Goal: Task Accomplishment & Management: Manage account settings

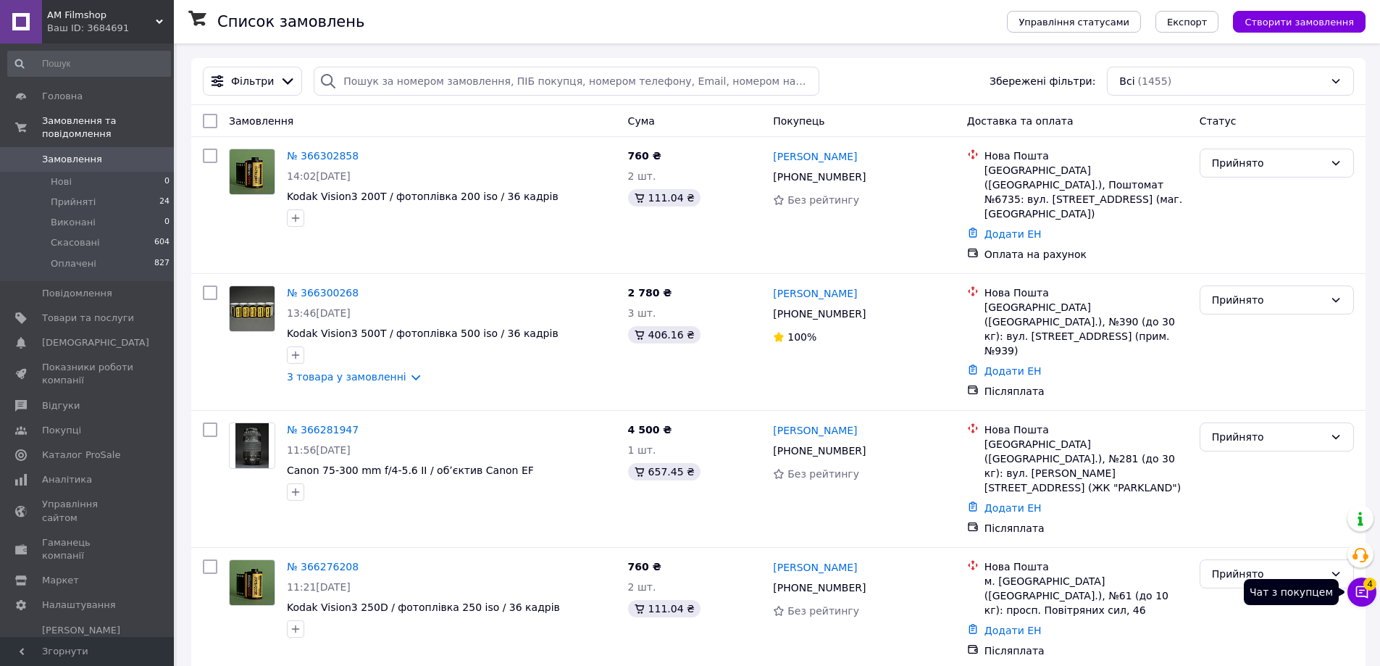
click at [1364, 591] on icon at bounding box center [1362, 592] width 14 height 14
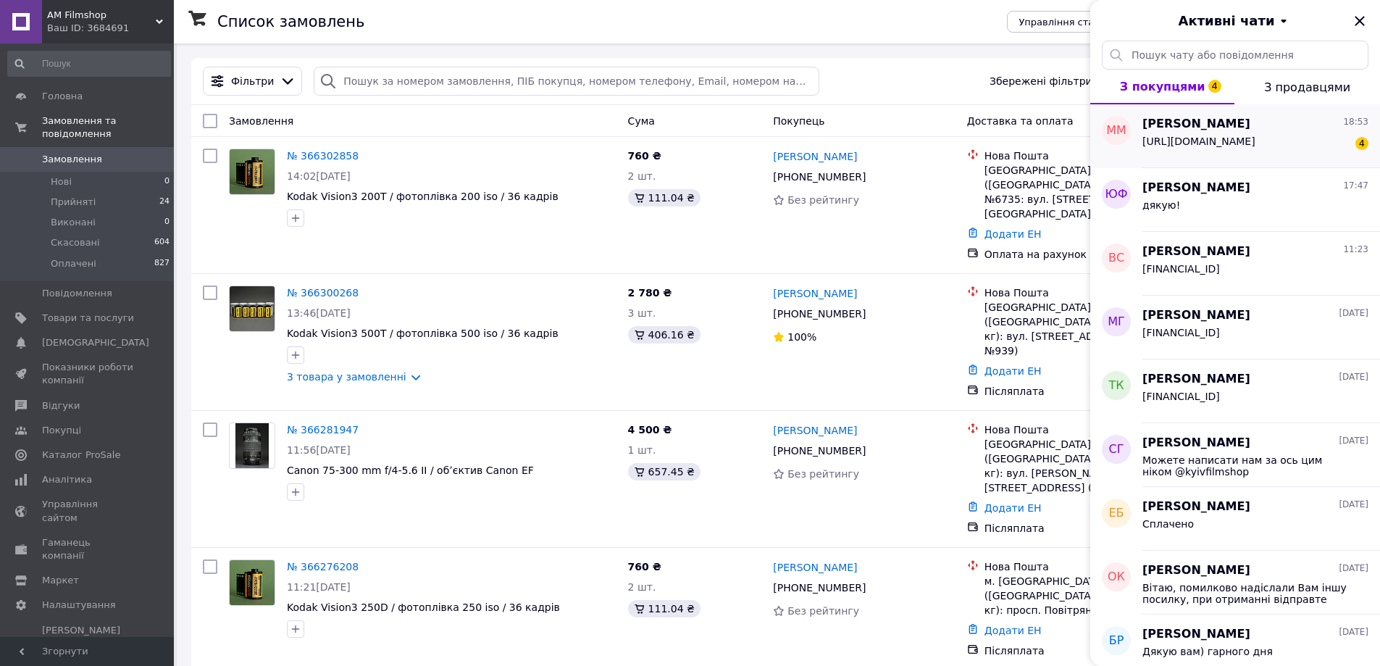
click at [1243, 146] on span "https://check.monobank.ua/p/_uiFoS2EDlO8aFjhCUk9" at bounding box center [1198, 141] width 113 height 12
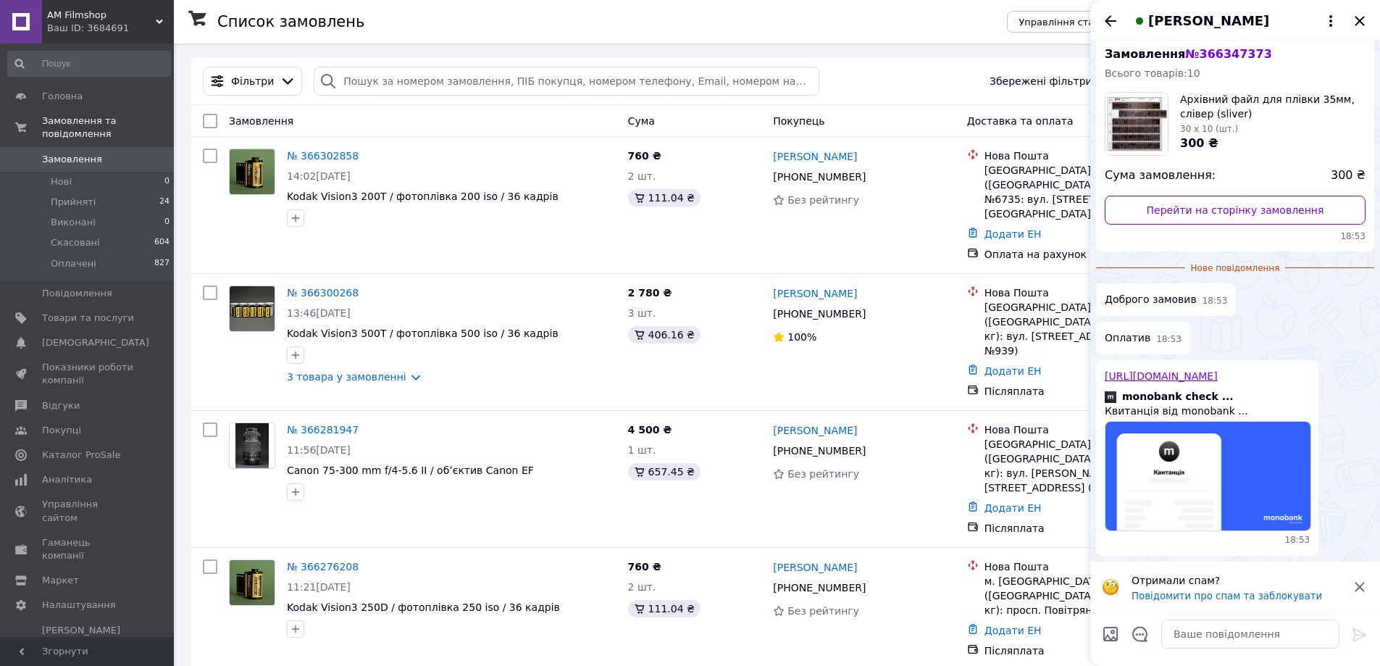
scroll to position [56, 0]
click at [1213, 634] on textarea at bounding box center [1250, 633] width 178 height 29
paste textarea "Дякую за покупку, сьогодні відправимо"
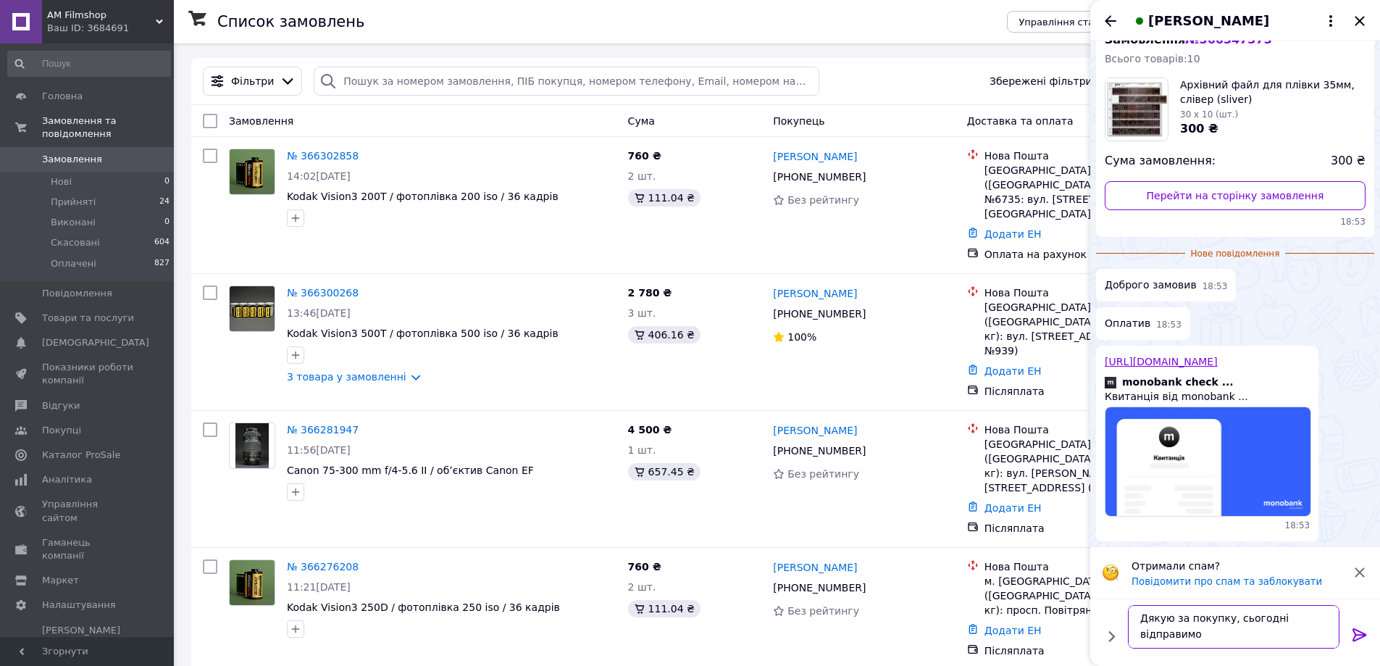
scroll to position [10, 0]
click at [1247, 622] on textarea "Дякую за покупку, сьогодні відправимо" at bounding box center [1235, 626] width 207 height 43
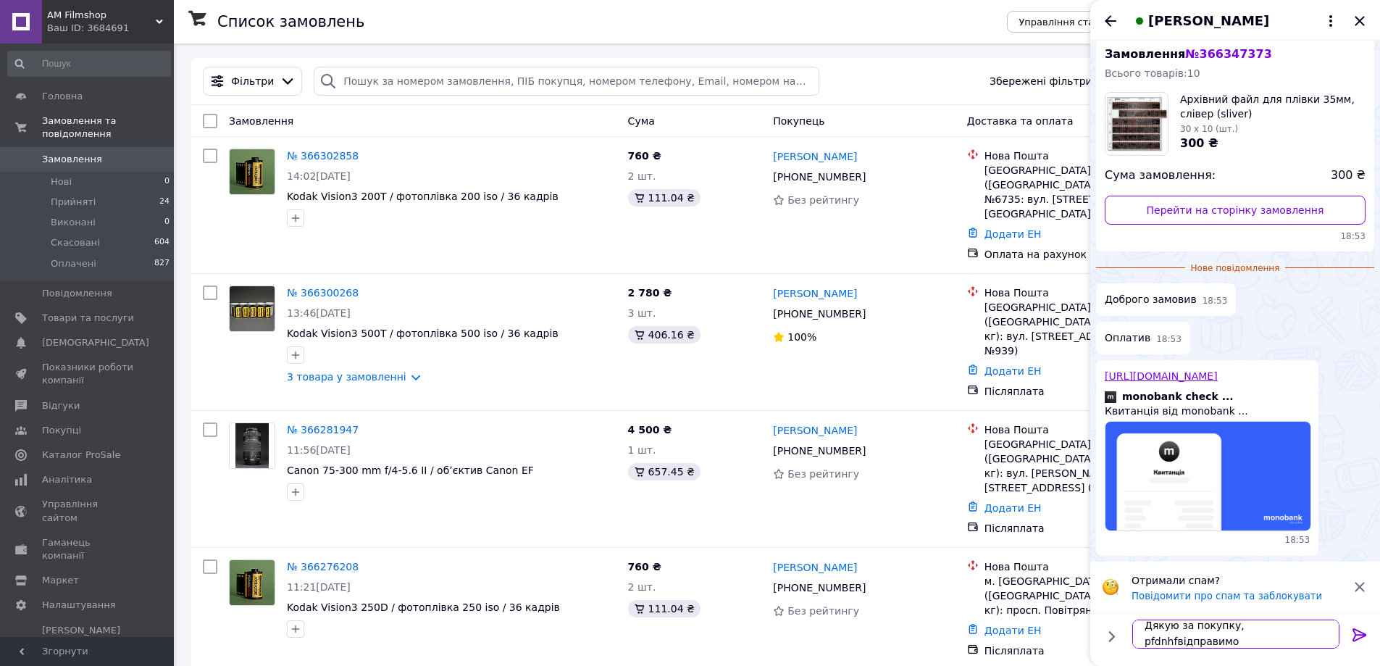
type textarea "Дякую за покупку, pfdnhf відправимо"
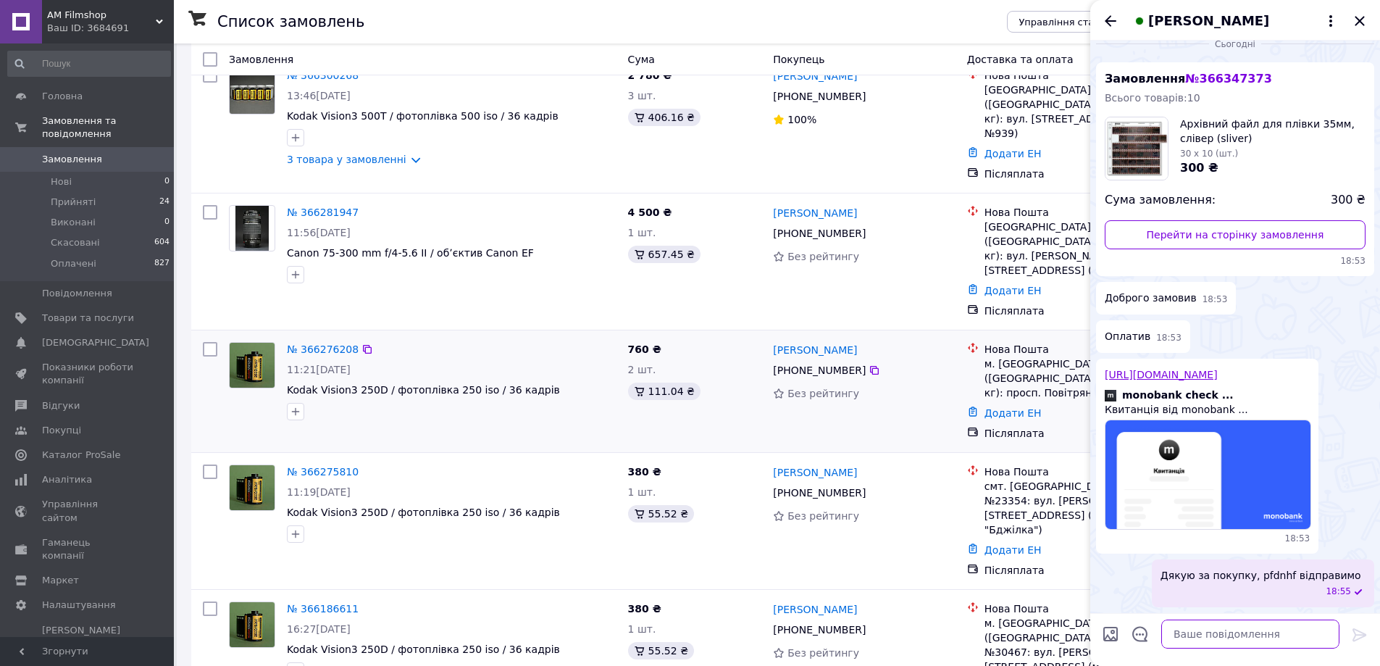
scroll to position [0, 0]
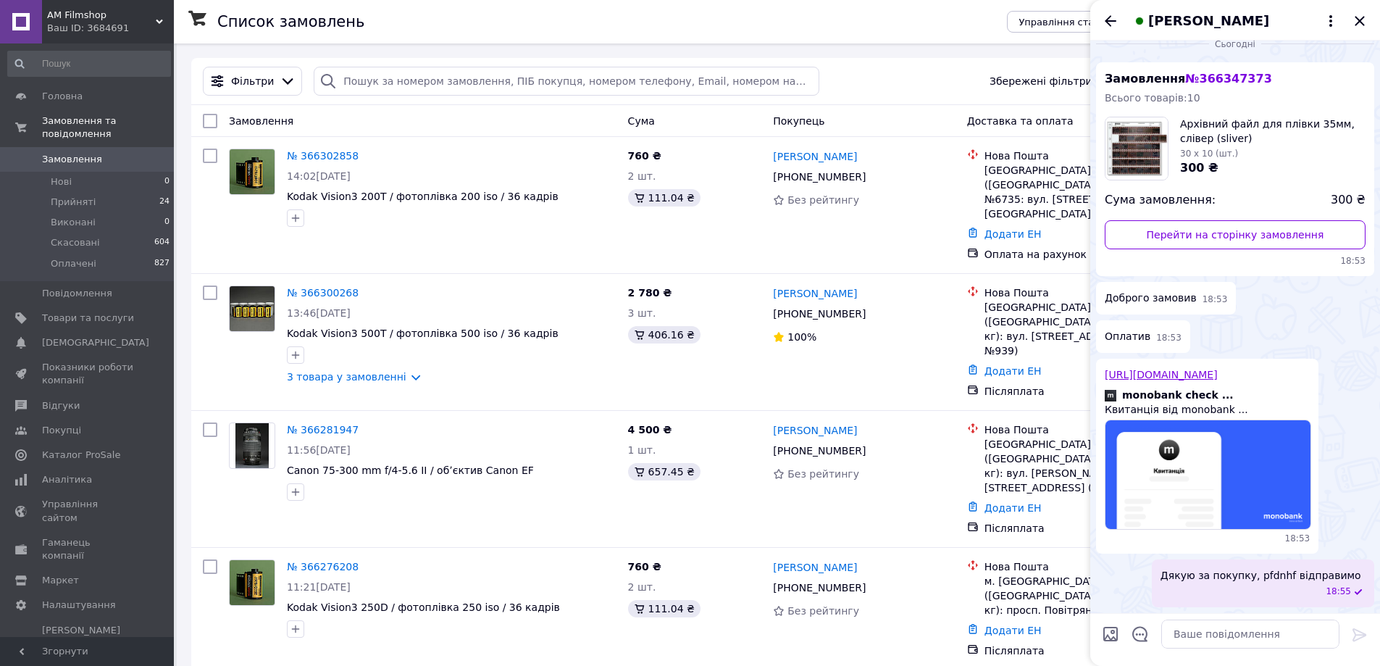
click at [1199, 117] on span "Архівний файл для плівки 35мм, слівер (sliver)" at bounding box center [1272, 131] width 185 height 29
click at [1215, 220] on link "Перейти на сторінку замовлення" at bounding box center [1235, 234] width 261 height 29
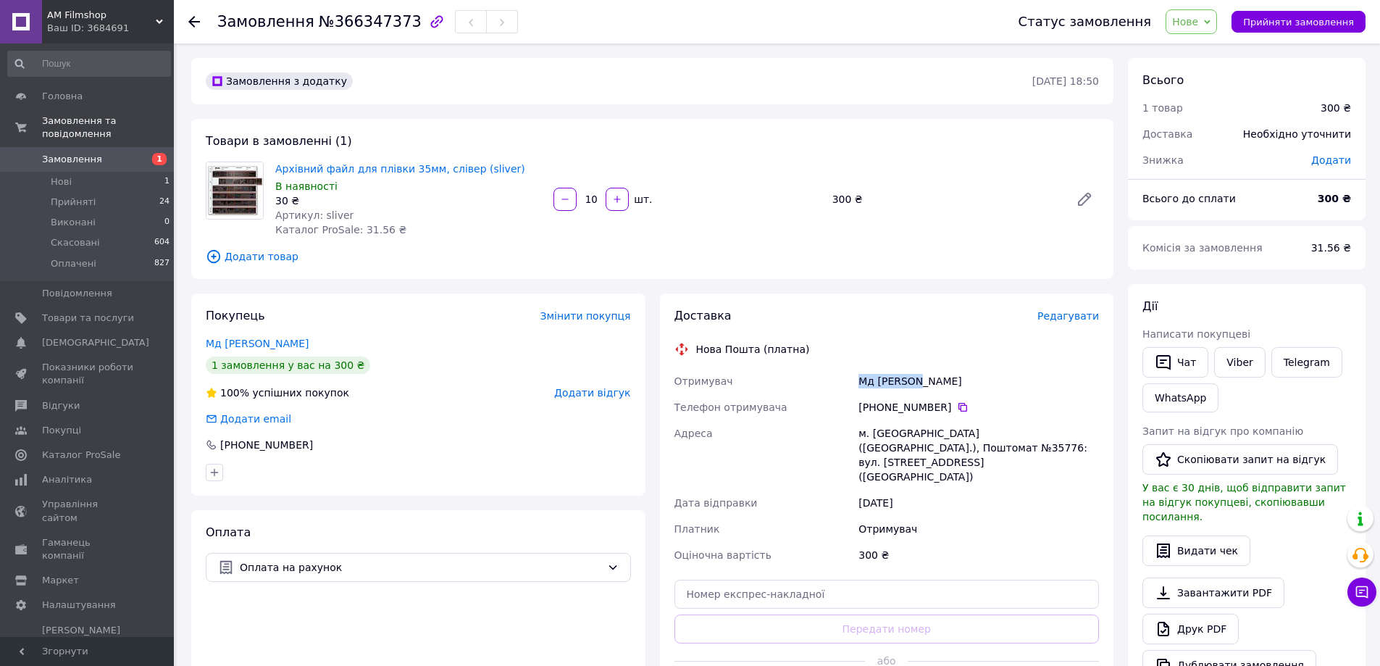
drag, startPoint x: 858, startPoint y: 373, endPoint x: 923, endPoint y: 382, distance: 65.1
click at [923, 382] on div "Отримувач Мд Маркіян Телефон отримувача +380 67 896 27 09   Адреса м. Львів (Ль…" at bounding box center [886, 468] width 431 height 200
copy div "Отримувач Мд Маркіян"
click at [876, 408] on div "+380 67 896 27 09" at bounding box center [978, 407] width 240 height 14
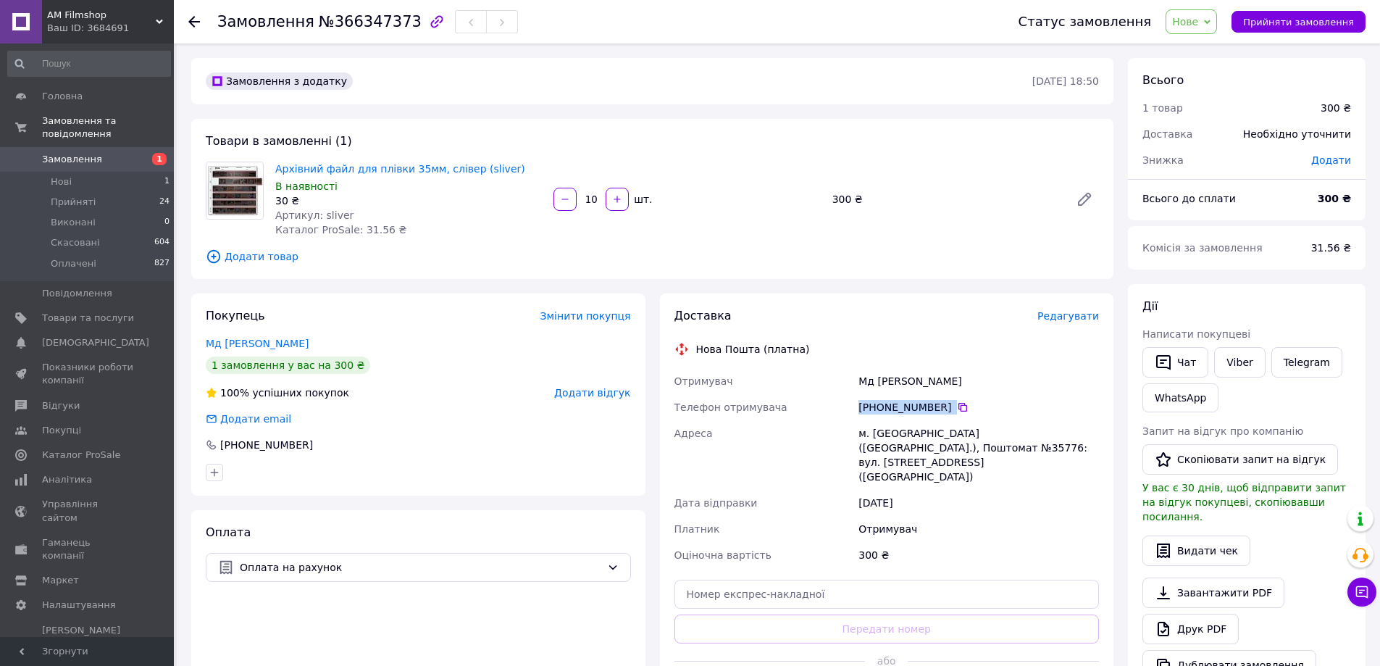
click at [876, 408] on div "+380 67 896 27 09" at bounding box center [978, 407] width 240 height 14
click at [871, 406] on div "+380 67 896 27 09" at bounding box center [978, 407] width 240 height 14
drag, startPoint x: 865, startPoint y: 405, endPoint x: 945, endPoint y: 403, distance: 79.7
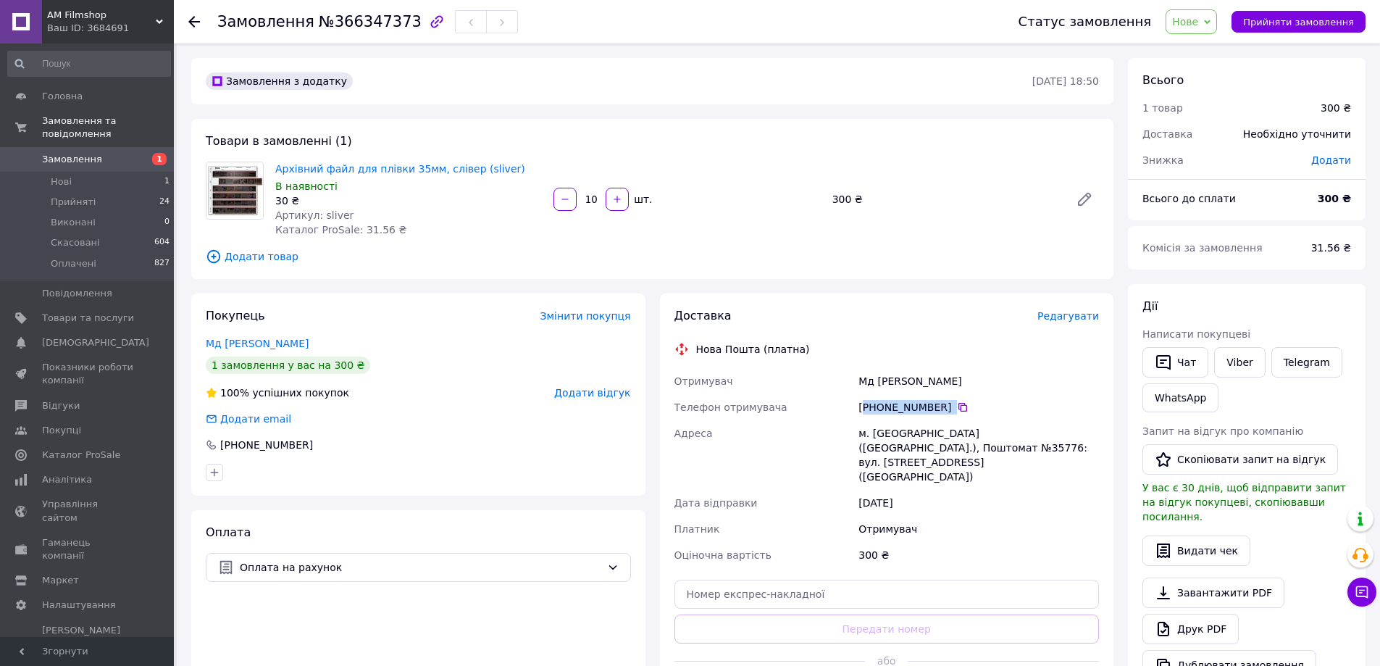
click at [945, 403] on div "+380 67 896 27 09" at bounding box center [978, 407] width 240 height 14
copy div "380 67 896 27 09"
click at [880, 434] on div "м. Львів (Львівська обл.), Поштомат №35776: вул. Пасічна, 154 (ЖК Villa Magnoli…" at bounding box center [978, 455] width 246 height 70
copy div "Львів"
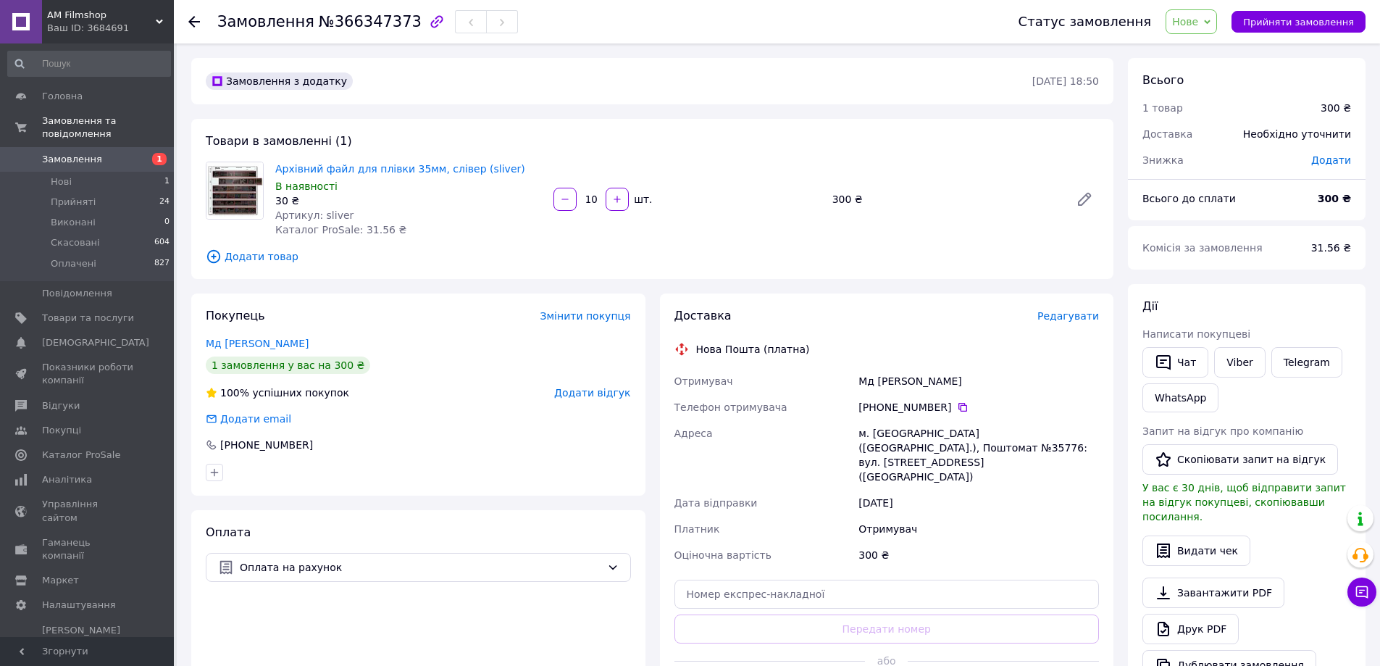
drag, startPoint x: 1036, startPoint y: 430, endPoint x: 1043, endPoint y: 433, distance: 7.8
click at [1038, 430] on div "м. Львів (Львівська обл.), Поштомат №35776: вул. Пасічна, 154 (ЖК Villa Magnoli…" at bounding box center [978, 455] width 246 height 70
click at [1049, 434] on div "м. Львів (Львівська обл.), Поштомат №35776: вул. Пасічна, 154 (ЖК Villa Magnoli…" at bounding box center [978, 455] width 246 height 70
copy div "35776"
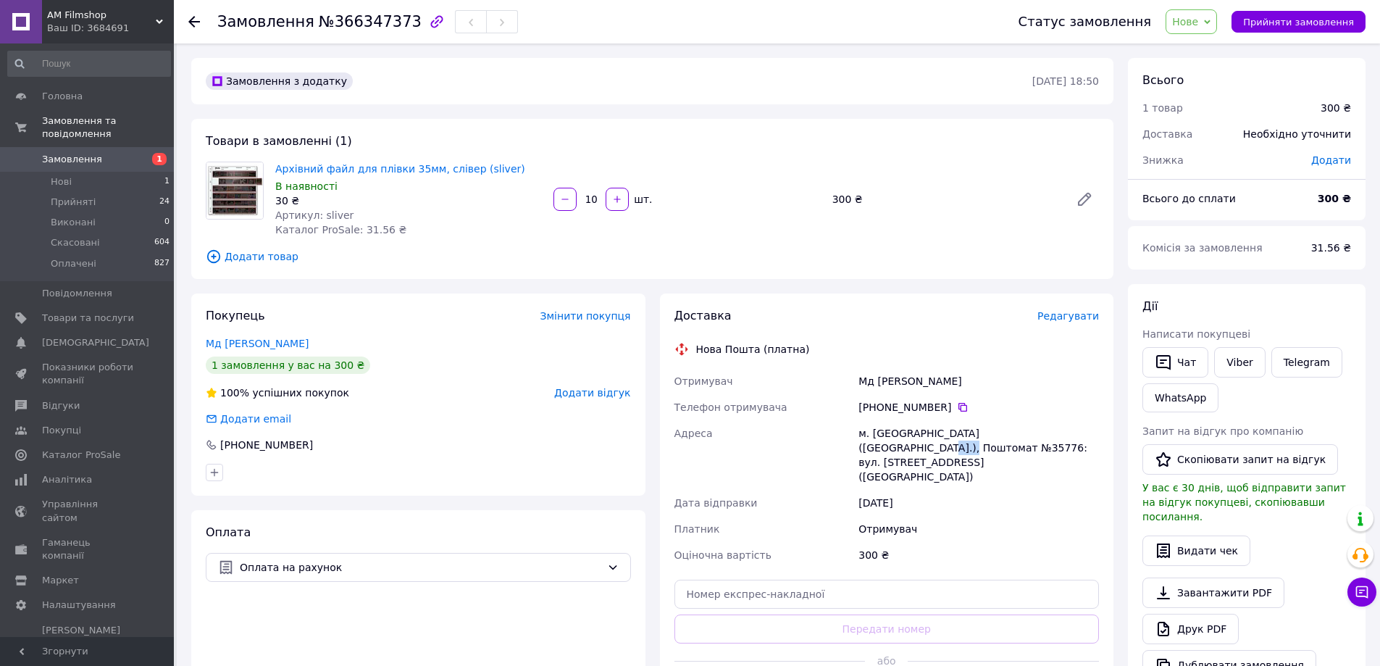
click at [1216, 27] on span "Нове" at bounding box center [1191, 21] width 51 height 25
click at [1216, 45] on li "Прийнято" at bounding box center [1199, 51] width 67 height 22
click at [120, 153] on link "Замовлення 1" at bounding box center [89, 159] width 178 height 25
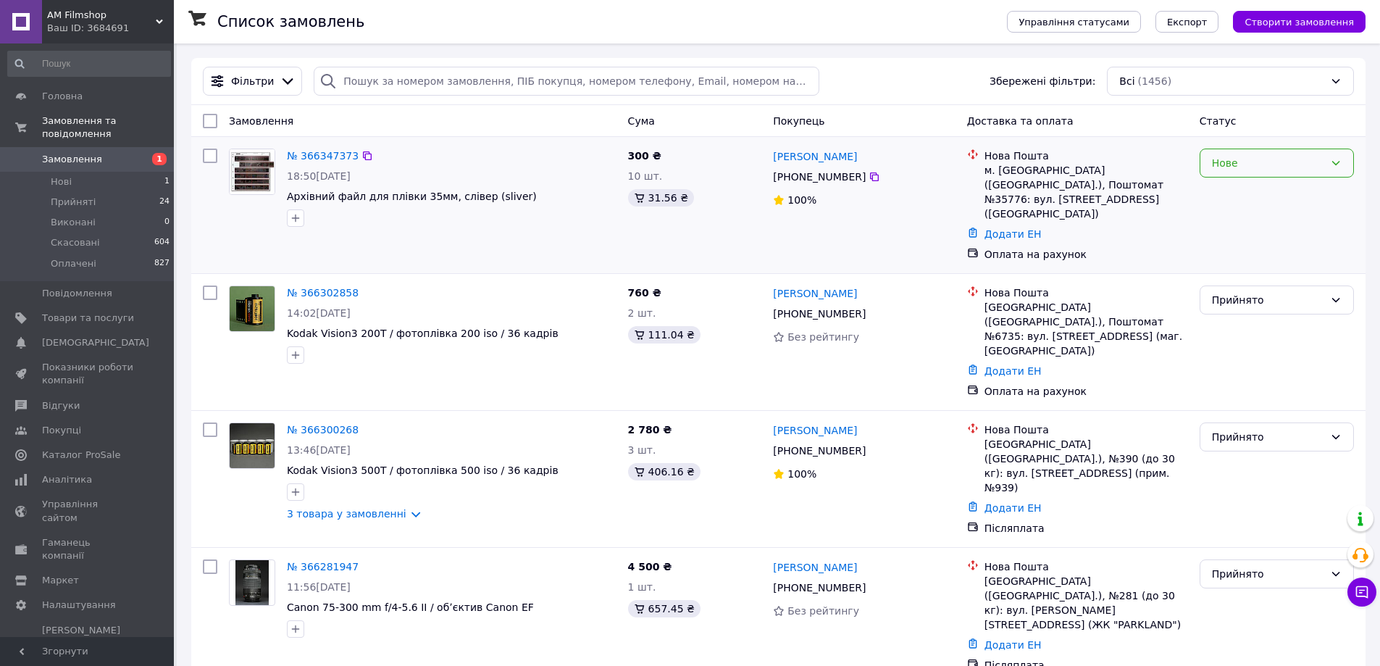
click at [1260, 159] on div "Нове" at bounding box center [1268, 163] width 112 height 16
click at [1247, 186] on li "Прийнято" at bounding box center [1276, 195] width 153 height 26
click at [1297, 160] on div "Нове" at bounding box center [1268, 163] width 112 height 16
click at [1266, 195] on li "Прийнято" at bounding box center [1276, 195] width 153 height 26
